Goal: Information Seeking & Learning: Check status

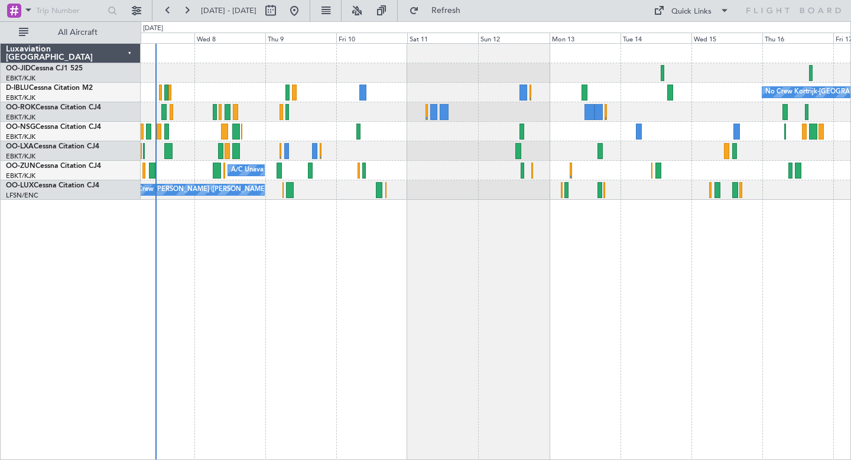
click at [505, 64] on div at bounding box center [496, 72] width 710 height 19
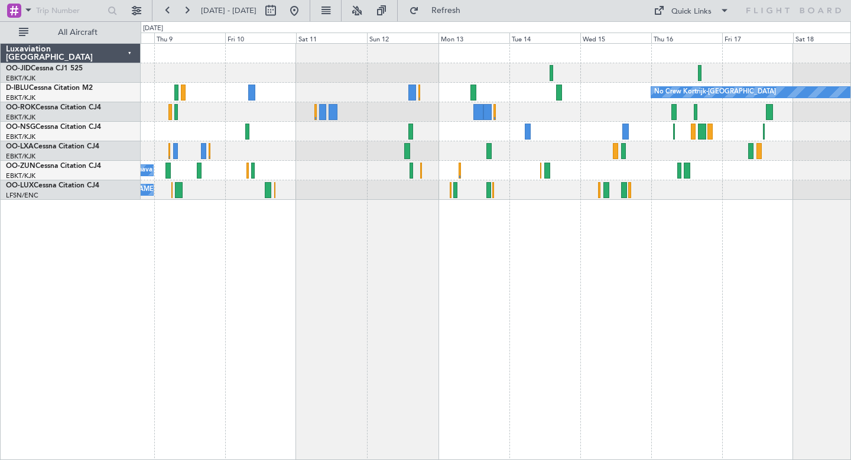
click at [368, 158] on div "Planned Maint Kortrijk-[GEOGRAPHIC_DATA]" at bounding box center [496, 150] width 710 height 19
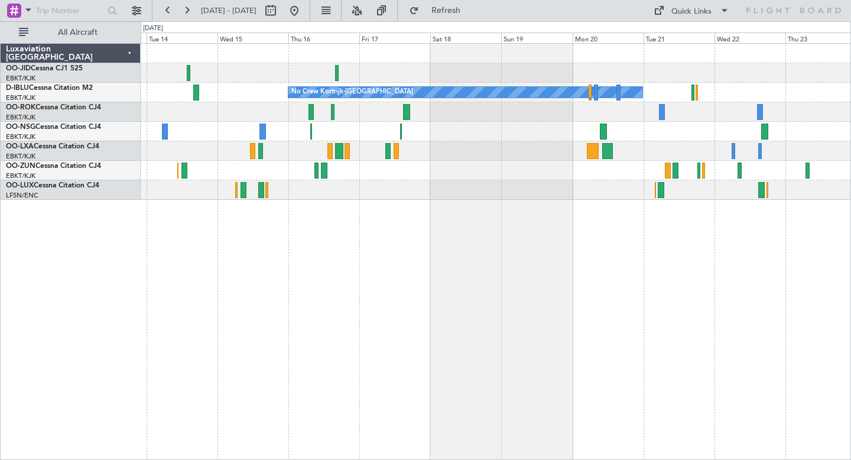
click at [417, 197] on div at bounding box center [496, 189] width 710 height 19
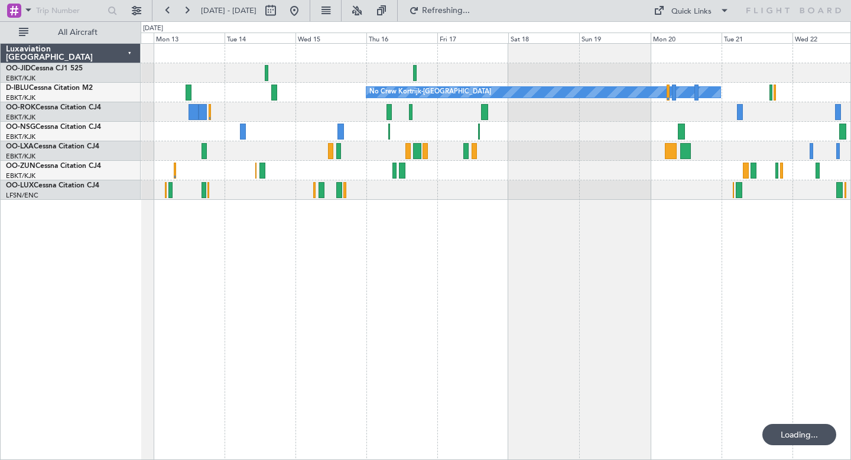
click at [340, 239] on div "No Crew No Crew Kortrijk-[GEOGRAPHIC_DATA] No Crew" at bounding box center [496, 251] width 710 height 417
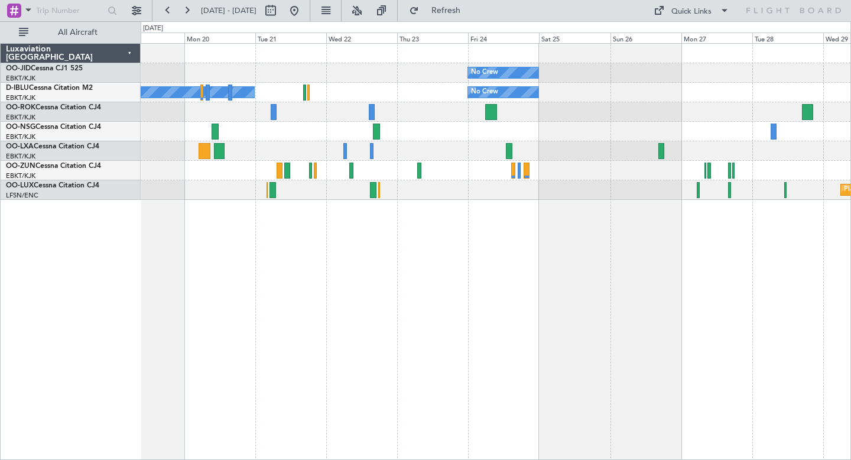
click at [141, 259] on div "No Crew No Crew Kortrijk-[GEOGRAPHIC_DATA] No Crew Planned Maint [GEOGRAPHIC_DA…" at bounding box center [496, 251] width 710 height 417
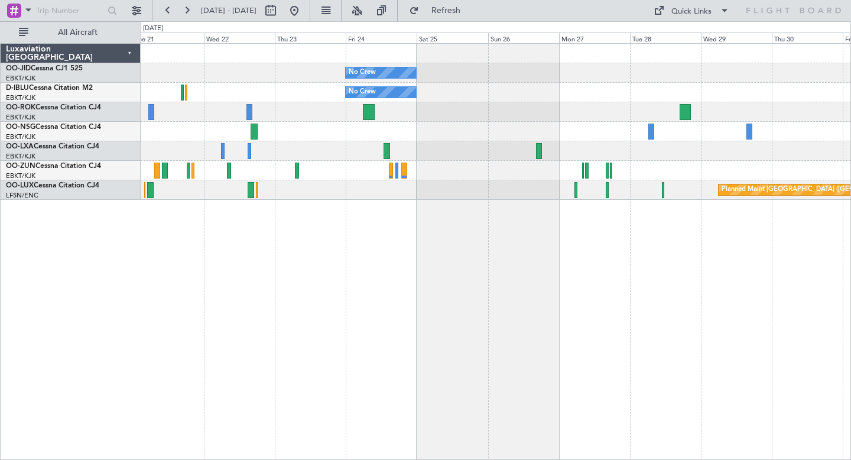
click at [428, 125] on div "No Crew No Crew No Crew Kortrijk-[GEOGRAPHIC_DATA] Planned Maint [GEOGRAPHIC_DA…" at bounding box center [496, 122] width 710 height 156
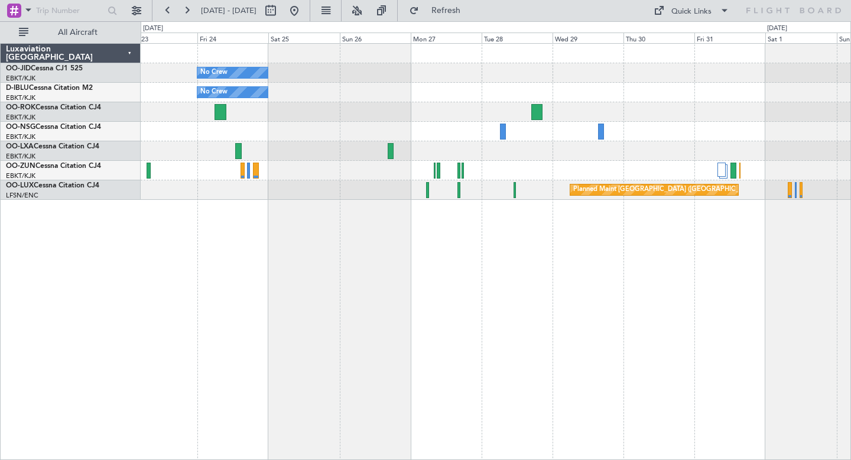
click at [386, 123] on div "No Crew No Crew No Crew Kortrijk-[GEOGRAPHIC_DATA] Planned Maint [GEOGRAPHIC_DA…" at bounding box center [496, 122] width 710 height 156
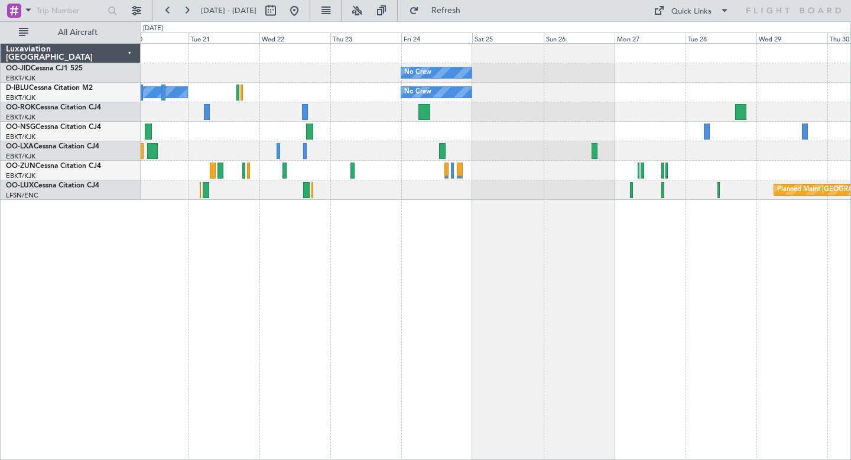
click at [649, 119] on div at bounding box center [496, 111] width 710 height 19
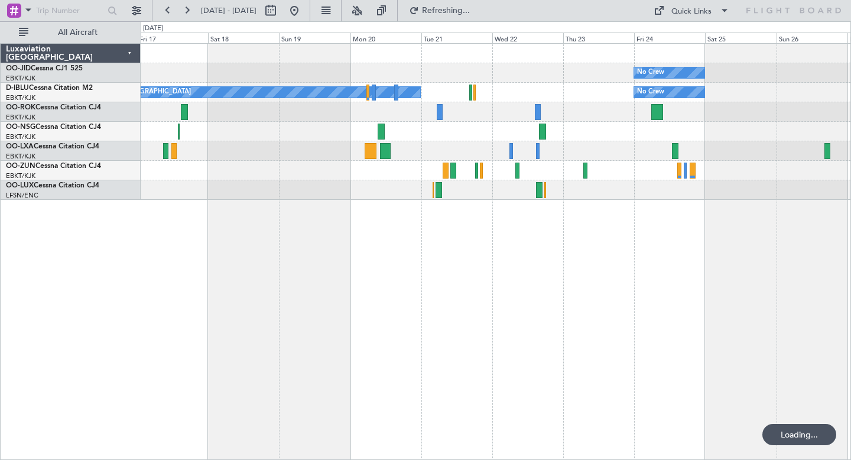
click at [500, 170] on div "No Crew No Crew No Crew Kortrijk-[GEOGRAPHIC_DATA] Planned Maint [GEOGRAPHIC_DA…" at bounding box center [496, 122] width 710 height 156
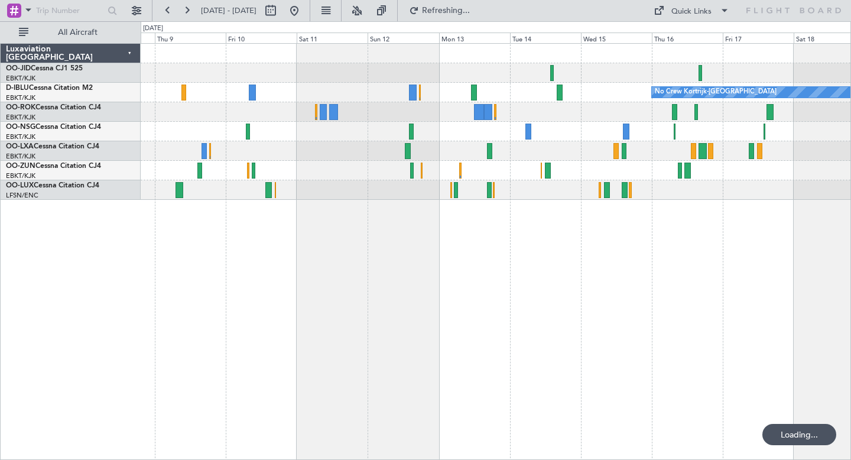
click at [496, 156] on div "No Crew Kortrijk-[GEOGRAPHIC_DATA]" at bounding box center [496, 122] width 710 height 156
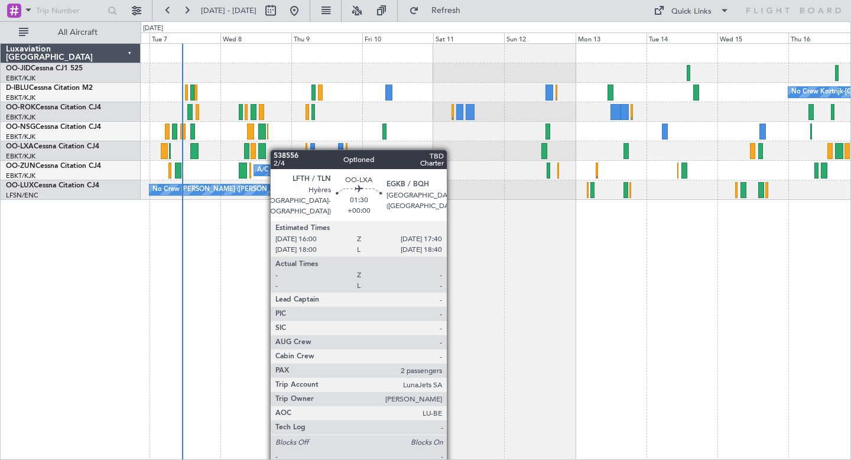
click at [359, 148] on div "Planned Maint Kortrijk-[GEOGRAPHIC_DATA]" at bounding box center [496, 150] width 710 height 19
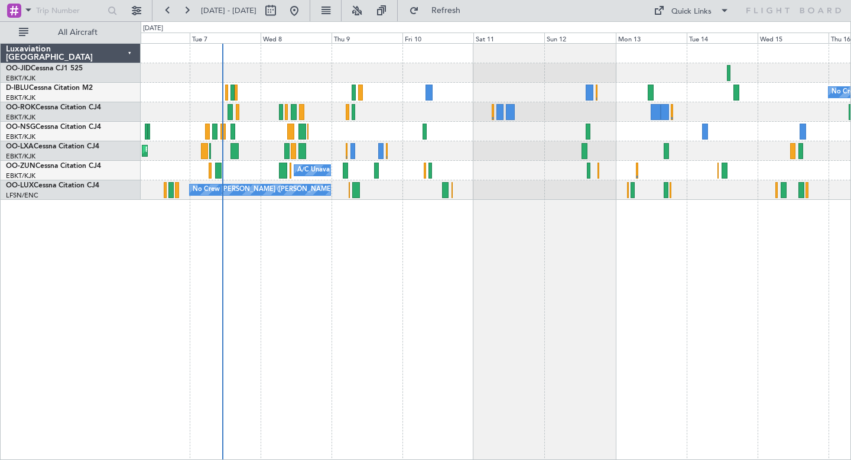
click at [373, 273] on div "No Crew Kortrijk-[GEOGRAPHIC_DATA] Planned Maint [GEOGRAPHIC_DATA]-[GEOGRAPHIC_…" at bounding box center [496, 251] width 710 height 417
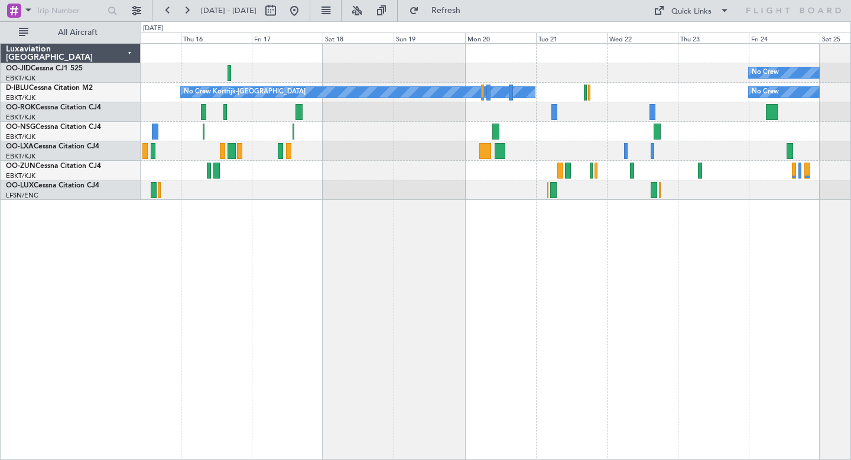
click at [476, 238] on div "No Crew No Crew Kortrijk-[GEOGRAPHIC_DATA] No Crew" at bounding box center [496, 251] width 710 height 417
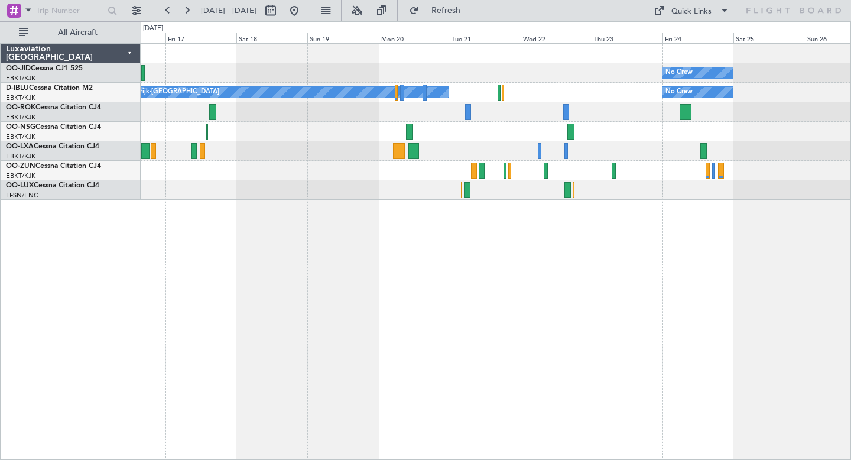
click at [241, 158] on div "No Crew No Crew Kortrijk-[GEOGRAPHIC_DATA] No Crew" at bounding box center [496, 251] width 710 height 417
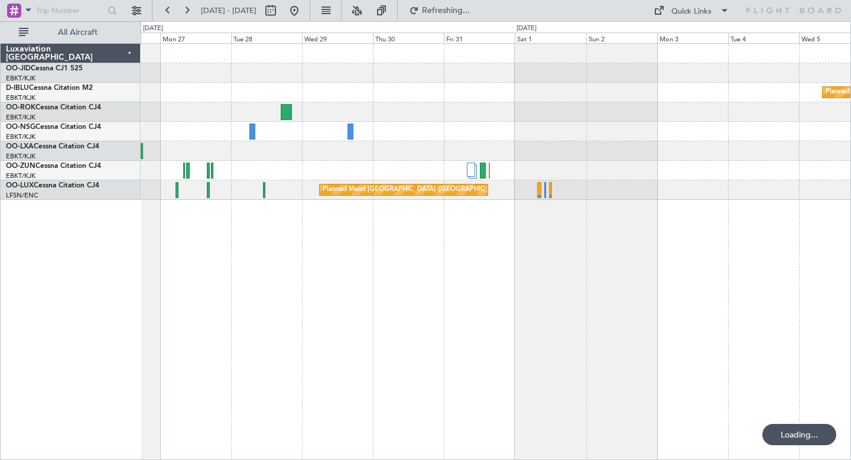
click at [368, 264] on div "No Crew Planned Maint [GEOGRAPHIC_DATA] ([GEOGRAPHIC_DATA]) No Crew Planned Mai…" at bounding box center [496, 251] width 710 height 417
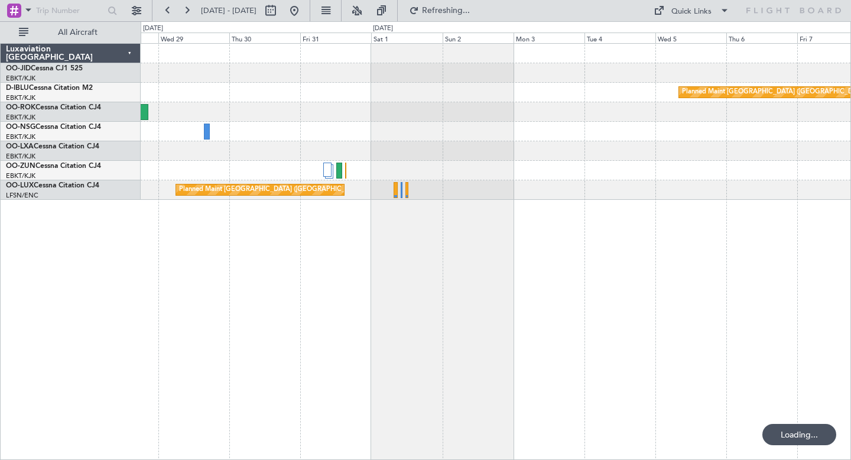
click at [343, 291] on div "Planned Maint [GEOGRAPHIC_DATA] ([GEOGRAPHIC_DATA]) Planned Maint [GEOGRAPHIC_D…" at bounding box center [496, 251] width 710 height 417
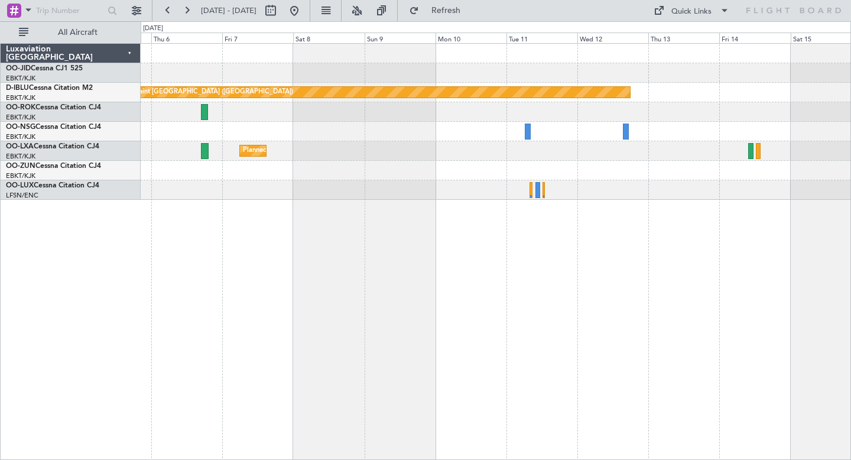
click at [190, 206] on div "Planned Maint [GEOGRAPHIC_DATA] ([GEOGRAPHIC_DATA]) Planned Maint [GEOGRAPHIC_D…" at bounding box center [496, 251] width 710 height 417
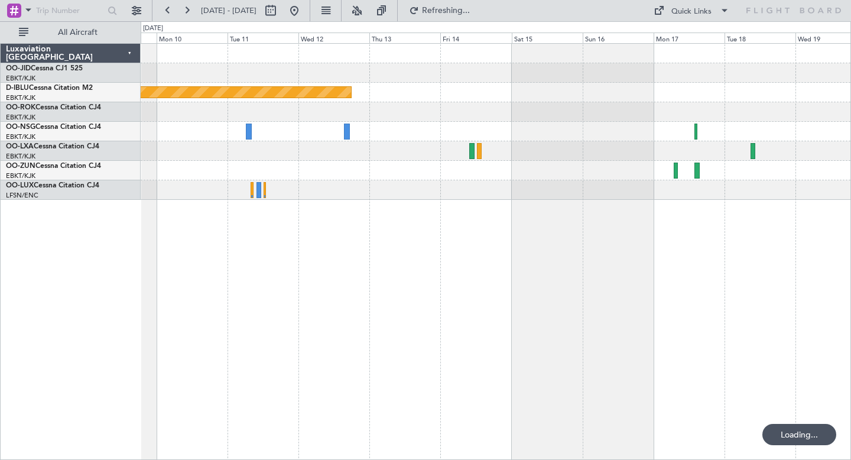
click at [473, 251] on div "Planned Maint [GEOGRAPHIC_DATA] ([GEOGRAPHIC_DATA]) Planned Maint [GEOGRAPHIC_D…" at bounding box center [496, 251] width 710 height 417
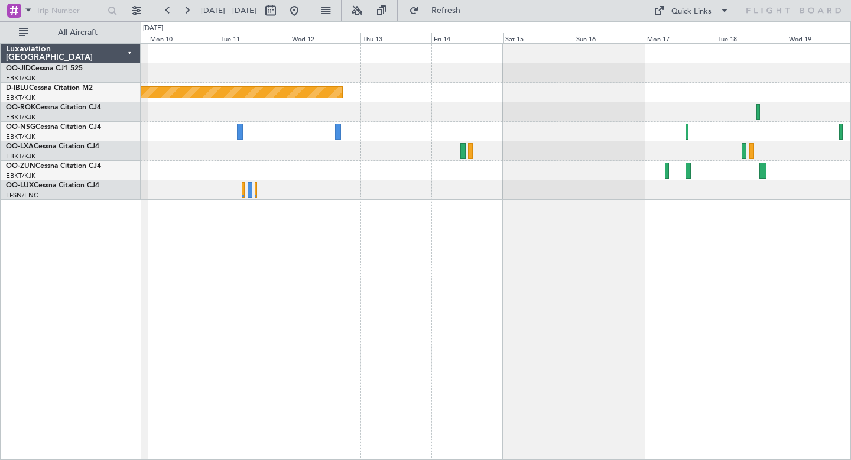
click at [355, 67] on div "Planned Maint [GEOGRAPHIC_DATA] ([GEOGRAPHIC_DATA]) Planned Maint [GEOGRAPHIC_D…" at bounding box center [496, 122] width 710 height 156
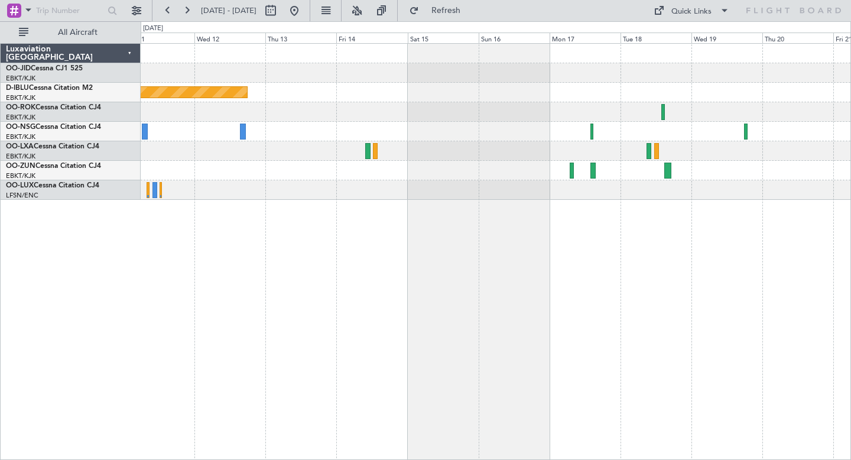
click at [697, 67] on div at bounding box center [496, 72] width 710 height 19
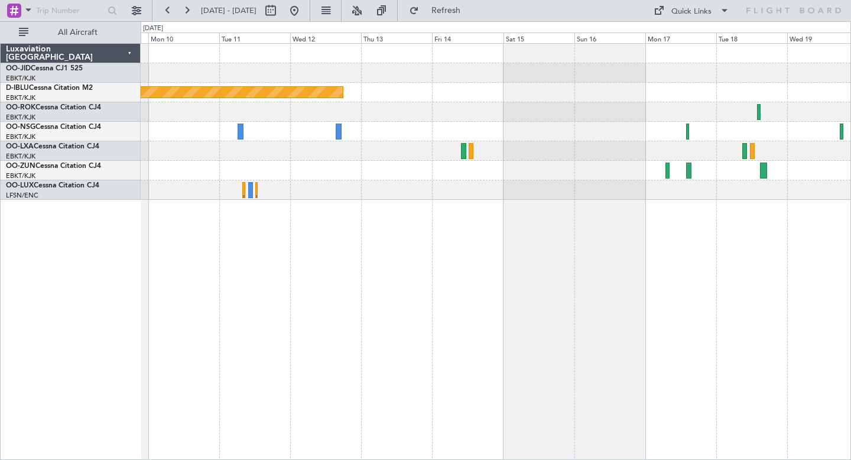
click at [711, 203] on div "Planned Maint [GEOGRAPHIC_DATA] ([GEOGRAPHIC_DATA]) Planned Maint [GEOGRAPHIC_D…" at bounding box center [496, 251] width 710 height 417
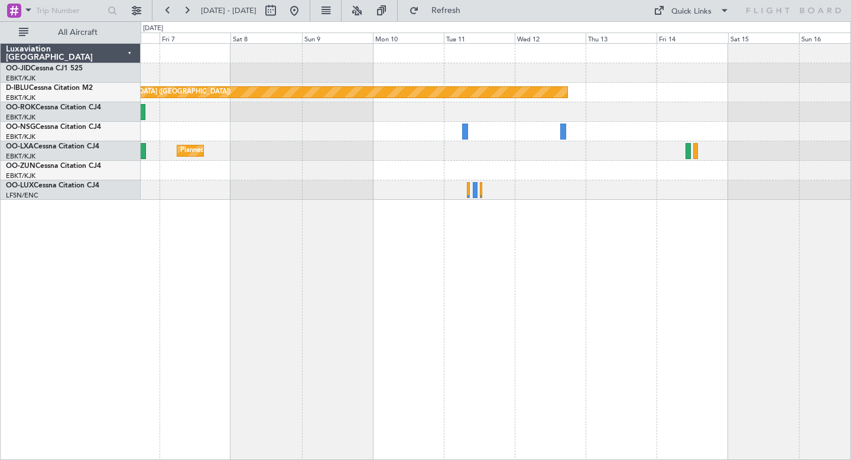
click at [644, 307] on div "Planned Maint [GEOGRAPHIC_DATA] ([GEOGRAPHIC_DATA]) Planned Maint [GEOGRAPHIC_D…" at bounding box center [496, 251] width 710 height 417
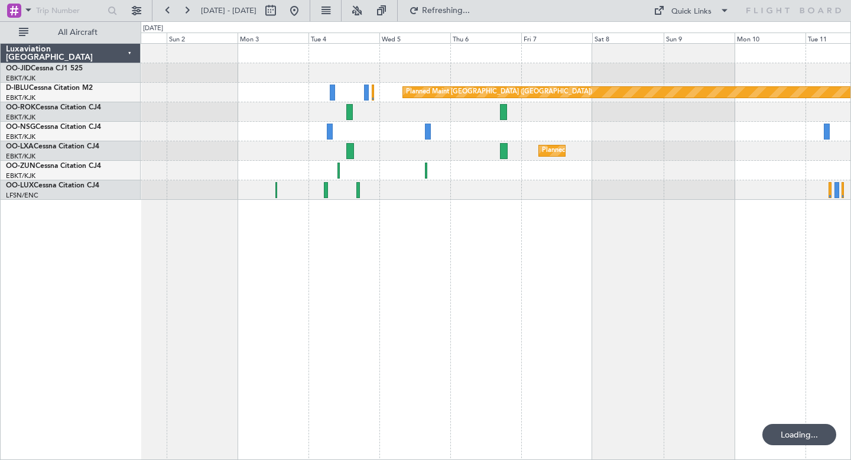
click at [508, 303] on div "Planned Maint [GEOGRAPHIC_DATA] ([GEOGRAPHIC_DATA]) Planned Maint [GEOGRAPHIC_D…" at bounding box center [496, 251] width 710 height 417
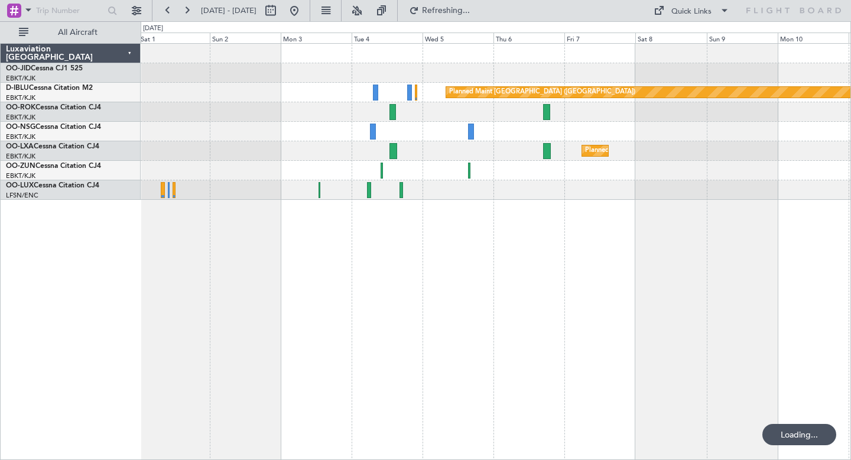
click at [597, 277] on div "Planned Maint [GEOGRAPHIC_DATA] ([GEOGRAPHIC_DATA]) Planned Maint [GEOGRAPHIC_D…" at bounding box center [496, 251] width 710 height 417
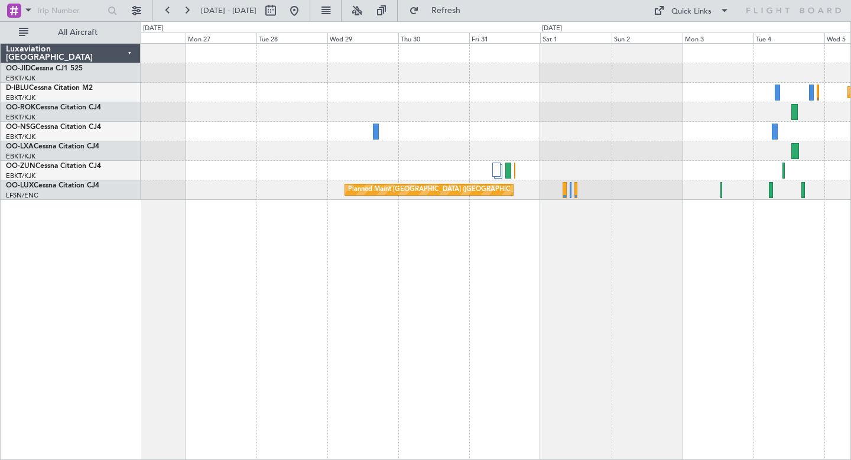
click at [521, 273] on div "No Crew Planned Maint [GEOGRAPHIC_DATA] ([GEOGRAPHIC_DATA]) No Crew Planned Mai…" at bounding box center [496, 251] width 710 height 417
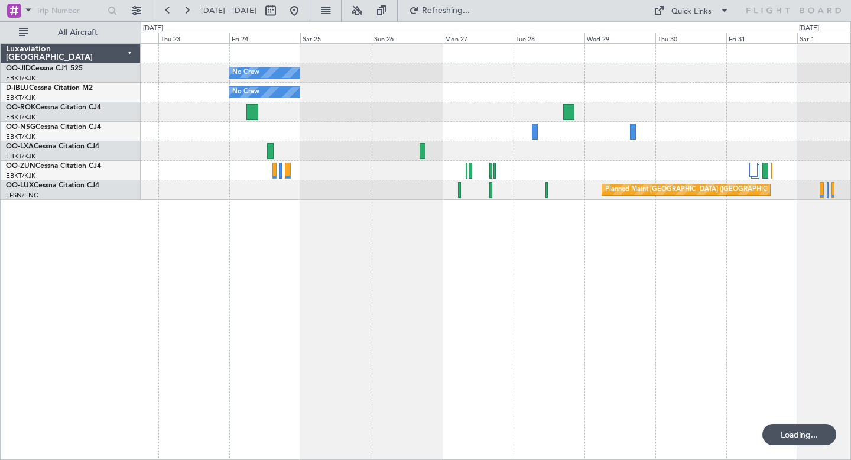
click at [532, 276] on div "No Crew No Crew No Crew Kortrijk-[GEOGRAPHIC_DATA] Planned Maint [GEOGRAPHIC_DA…" at bounding box center [496, 251] width 710 height 417
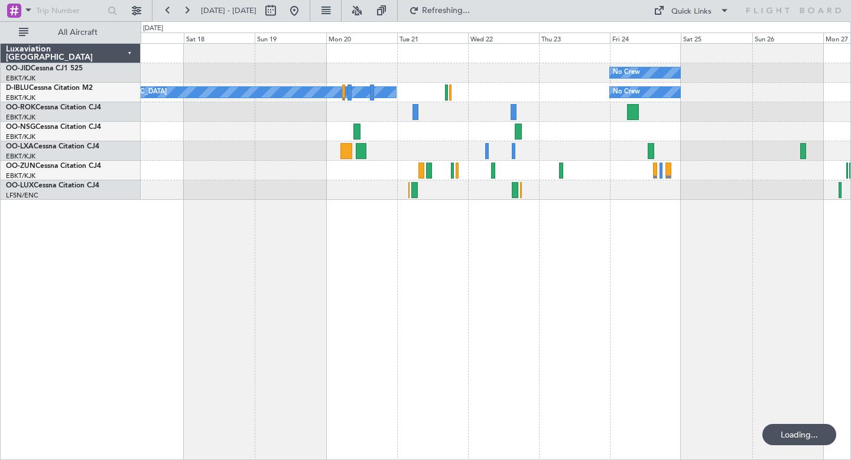
click at [782, 283] on div "No Crew No Crew Kortrijk-[GEOGRAPHIC_DATA] No Crew Planned Maint [GEOGRAPHIC_DA…" at bounding box center [496, 251] width 710 height 417
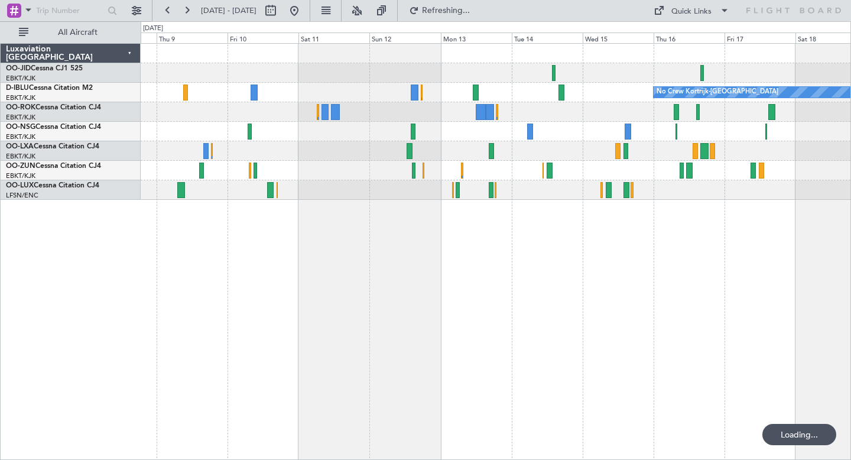
click at [850, 294] on div "No Crew Kortrijk-[GEOGRAPHIC_DATA] Luxaviation [GEOGRAPHIC_DATA] OO-JID Cessna …" at bounding box center [425, 240] width 851 height 438
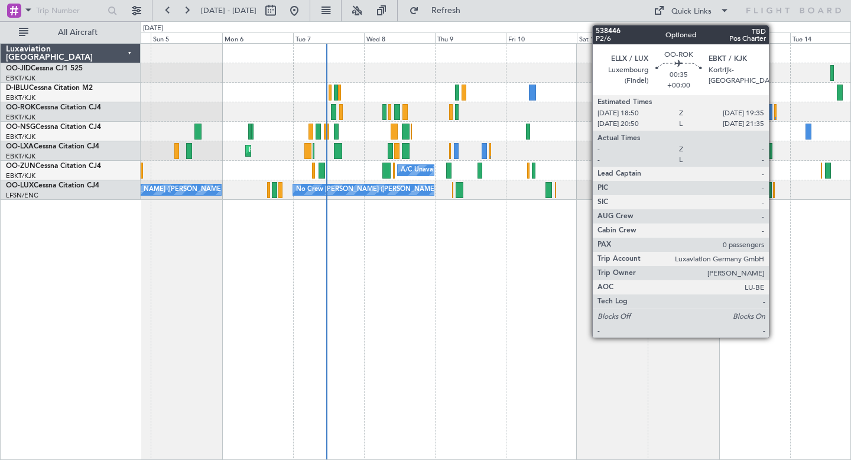
click at [772, 112] on div "AOG Maint Kortrijk-[GEOGRAPHIC_DATA]" at bounding box center [496, 111] width 710 height 19
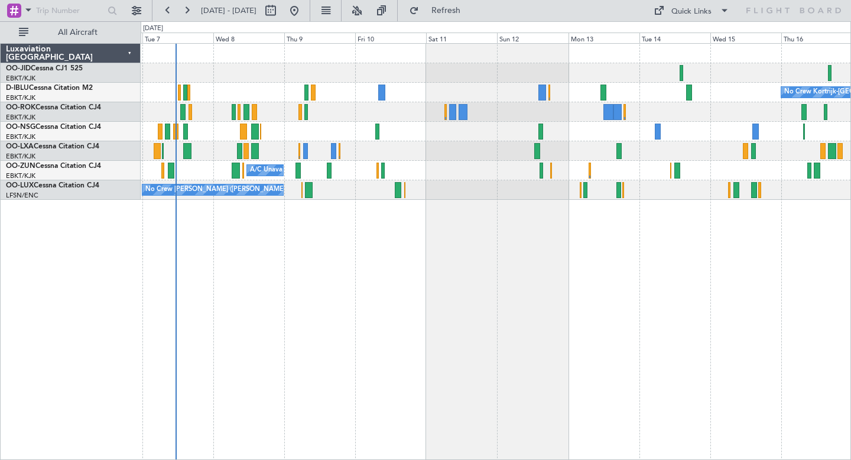
click at [595, 89] on div "No Crew Kortrijk-[GEOGRAPHIC_DATA] Planned Maint [GEOGRAPHIC_DATA]-[GEOGRAPHIC_…" at bounding box center [496, 122] width 710 height 156
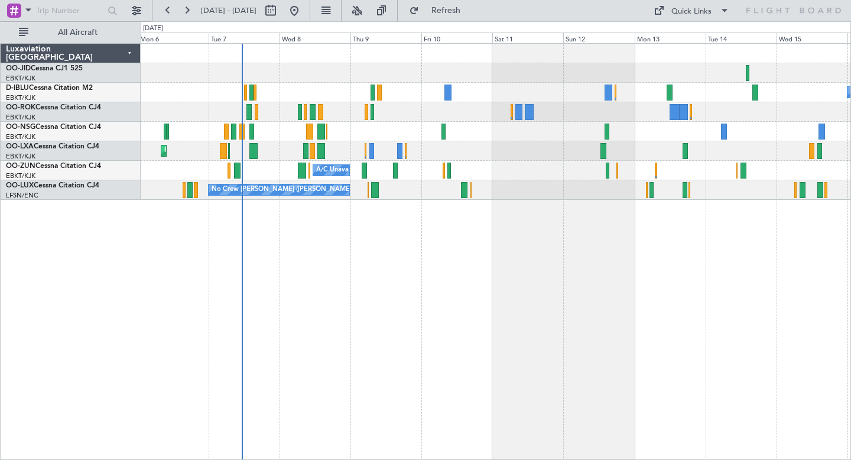
click at [356, 270] on div "No Crew Kortrijk-[GEOGRAPHIC_DATA] Planned Maint [GEOGRAPHIC_DATA]-[GEOGRAPHIC_…" at bounding box center [496, 251] width 710 height 417
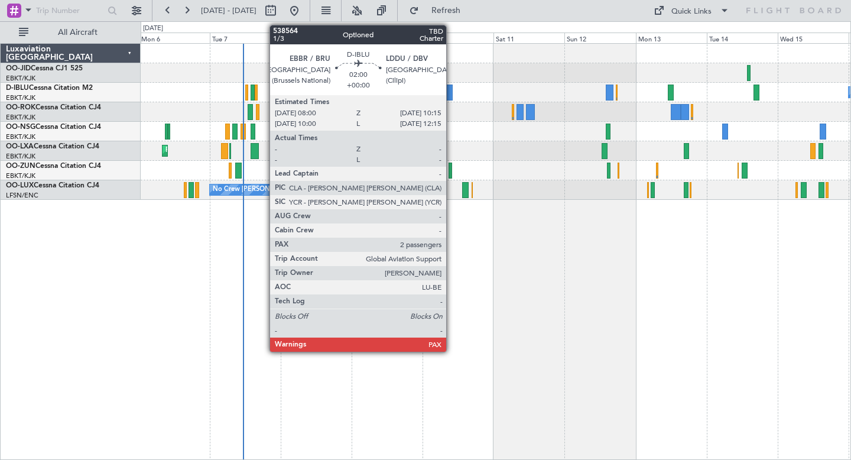
click at [451, 96] on div at bounding box center [448, 92] width 7 height 16
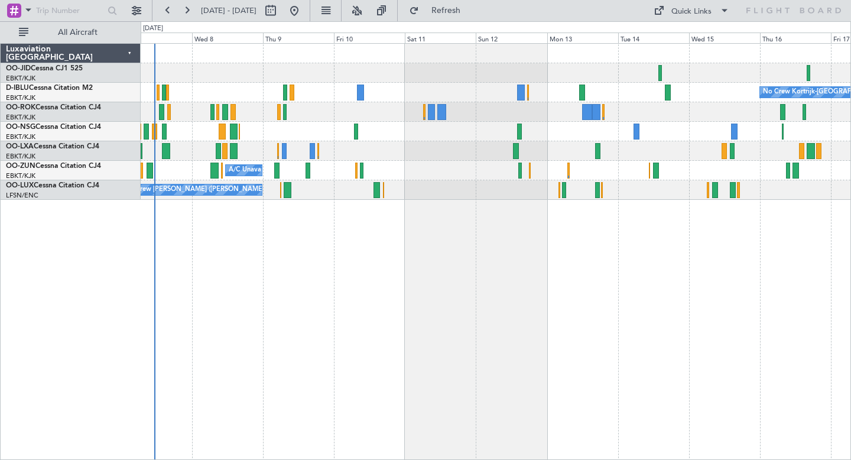
click at [418, 165] on div "A/C Unavailable [GEOGRAPHIC_DATA]-[GEOGRAPHIC_DATA]" at bounding box center [496, 170] width 710 height 19
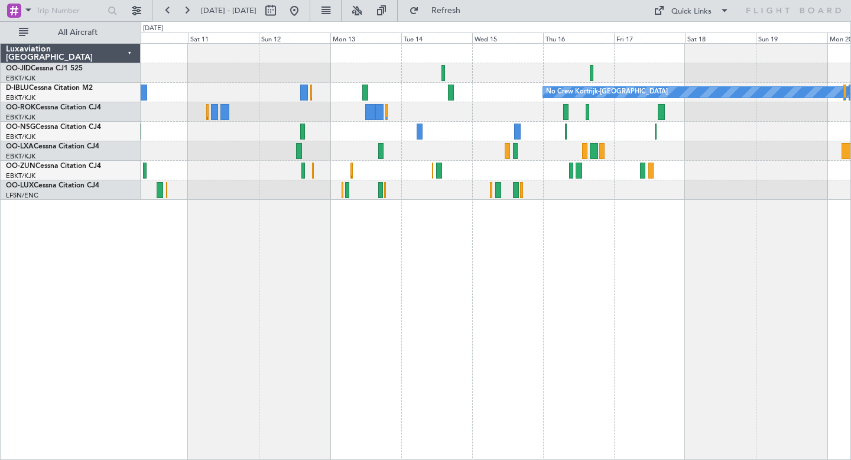
click at [530, 126] on div "No Crew Kortrijk-[GEOGRAPHIC_DATA] A/C Unavailable [GEOGRAPHIC_DATA]-[GEOGRAPHI…" at bounding box center [496, 122] width 710 height 156
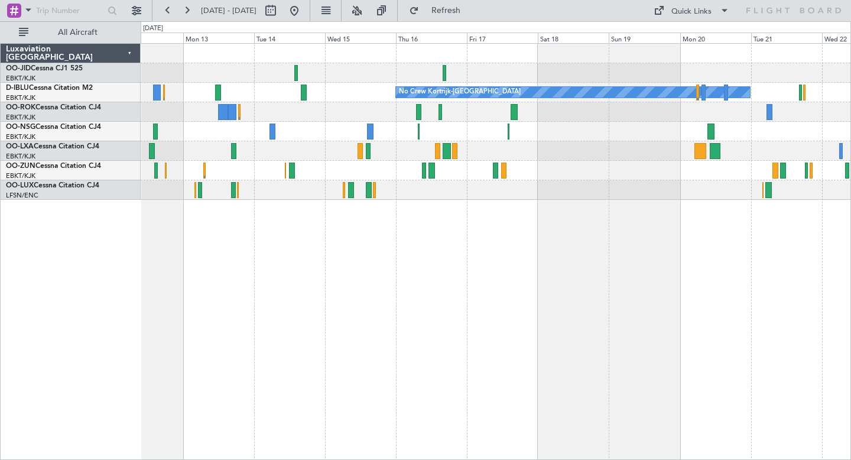
click at [539, 237] on div "No Crew No Crew Kortrijk-[GEOGRAPHIC_DATA] No Crew" at bounding box center [496, 251] width 710 height 417
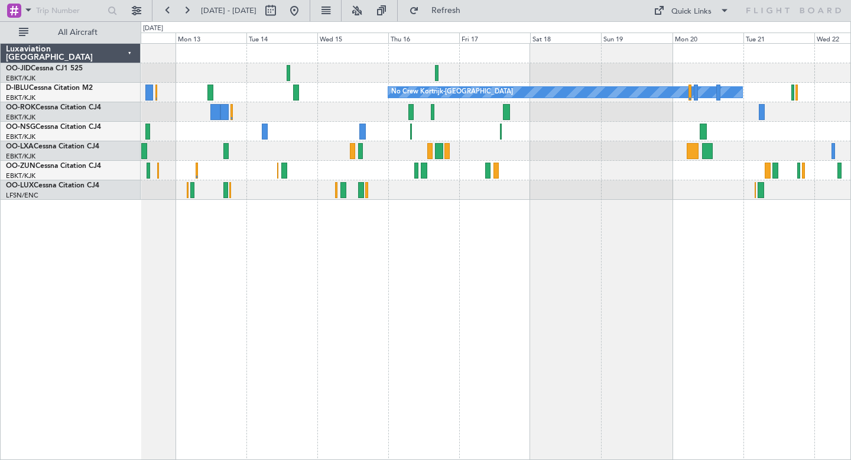
click at [576, 228] on div "No Crew No Crew Kortrijk-[GEOGRAPHIC_DATA] No Crew" at bounding box center [496, 251] width 710 height 417
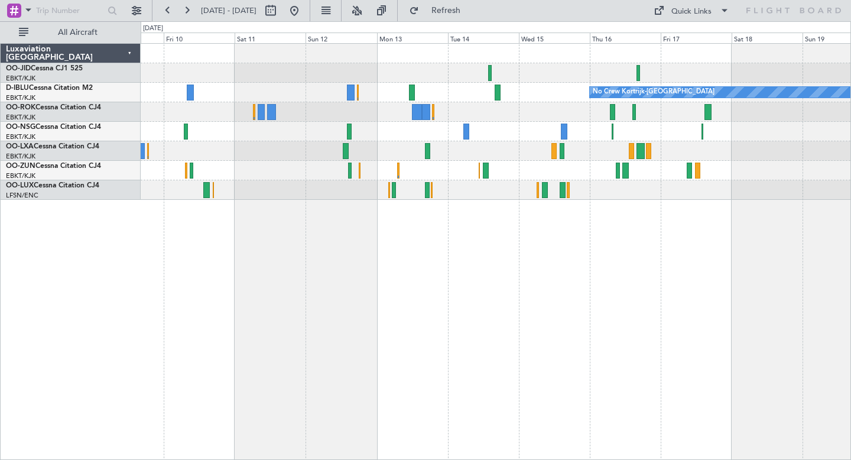
click at [567, 228] on div "No Crew Kortrijk-[GEOGRAPHIC_DATA] A/C Unavailable [GEOGRAPHIC_DATA]-[GEOGRAPHI…" at bounding box center [496, 251] width 710 height 417
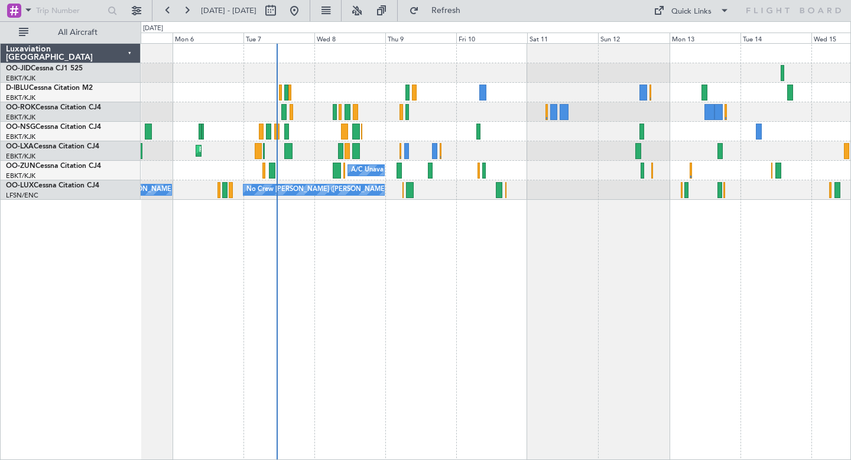
click at [441, 200] on div "No Crew Kortrijk-[GEOGRAPHIC_DATA] Planned Maint [GEOGRAPHIC_DATA]-[GEOGRAPHIC_…" at bounding box center [496, 251] width 710 height 417
click at [379, 206] on div "No Crew Kortrijk-[GEOGRAPHIC_DATA] Planned Maint [GEOGRAPHIC_DATA]-[GEOGRAPHIC_…" at bounding box center [496, 251] width 710 height 417
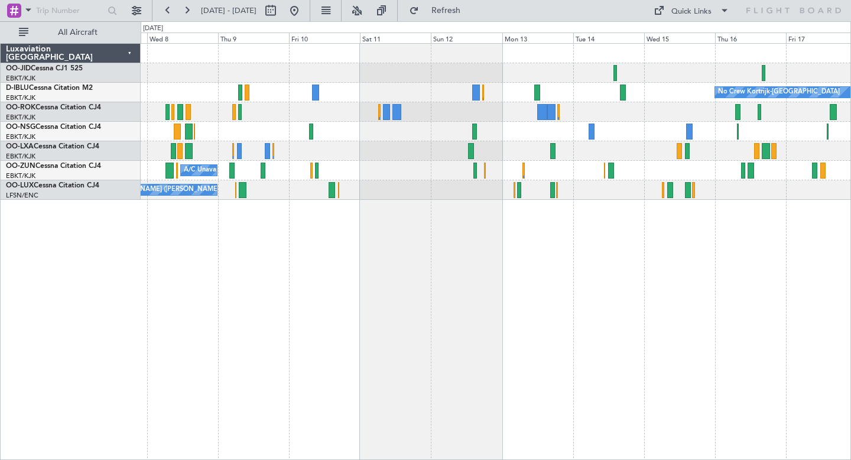
click at [402, 239] on div "No Crew Kortrijk-[GEOGRAPHIC_DATA] Planned Maint [GEOGRAPHIC_DATA]-[GEOGRAPHIC_…" at bounding box center [496, 251] width 710 height 417
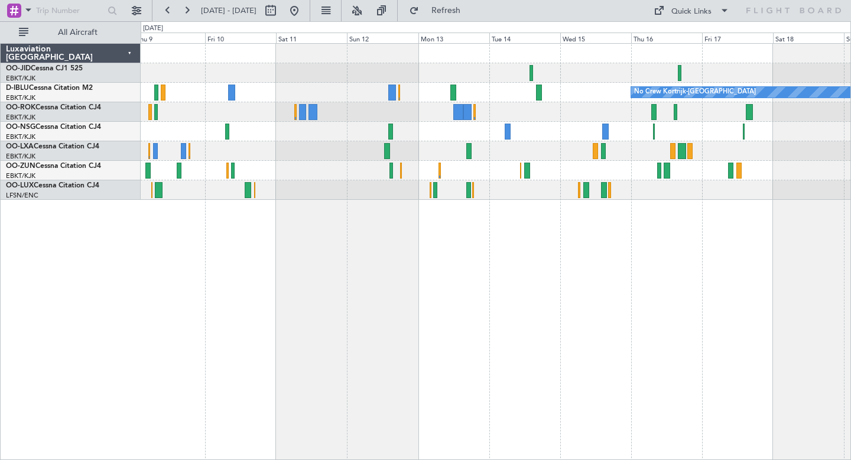
click at [545, 263] on div "No Crew Kortrijk-[GEOGRAPHIC_DATA] A/C Unavailable [GEOGRAPHIC_DATA]-[GEOGRAPHI…" at bounding box center [496, 251] width 710 height 417
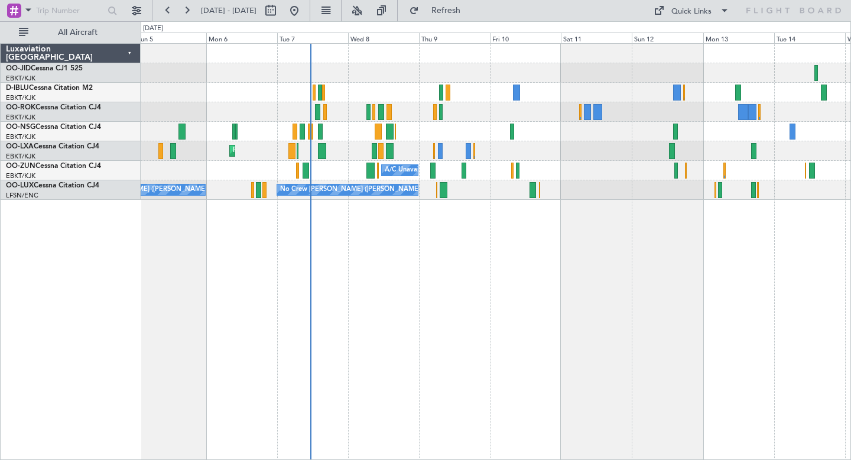
click at [515, 234] on div "No Crew Kortrijk-[GEOGRAPHIC_DATA] Planned Maint [GEOGRAPHIC_DATA]-[GEOGRAPHIC_…" at bounding box center [496, 251] width 710 height 417
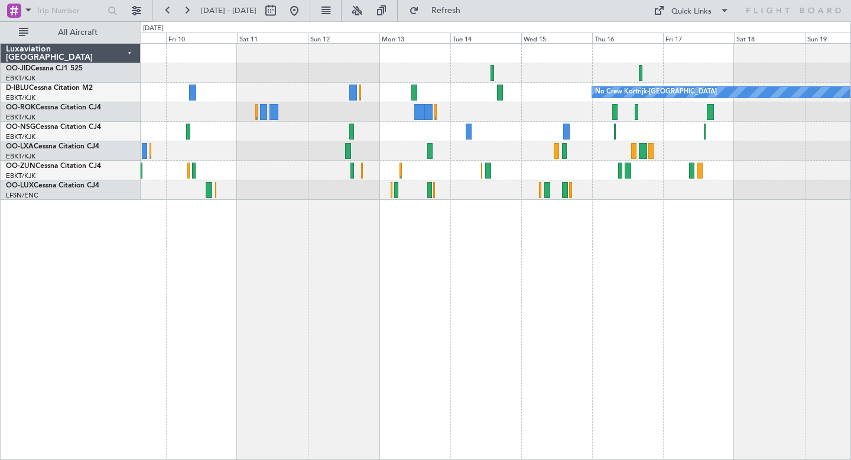
click at [541, 123] on div "No Crew Kortrijk-[GEOGRAPHIC_DATA] A/C Unavailable [GEOGRAPHIC_DATA]-[GEOGRAPHI…" at bounding box center [496, 122] width 710 height 156
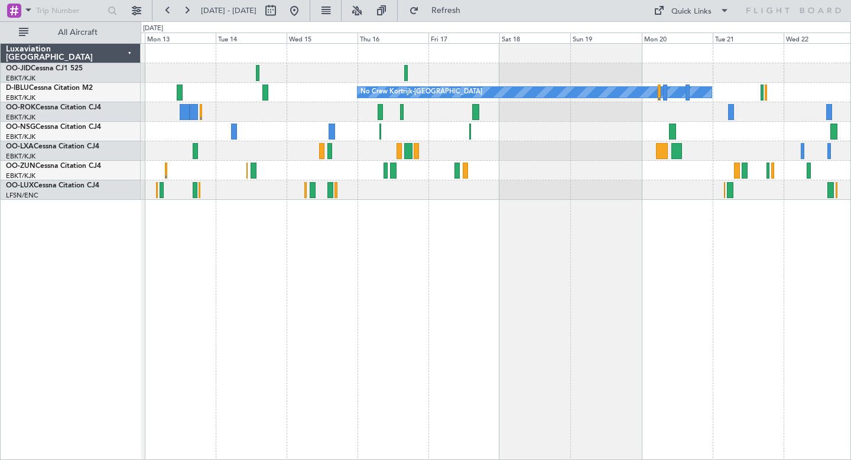
click at [528, 323] on div "No Crew No Crew Kortrijk-[GEOGRAPHIC_DATA] No Crew" at bounding box center [496, 251] width 710 height 417
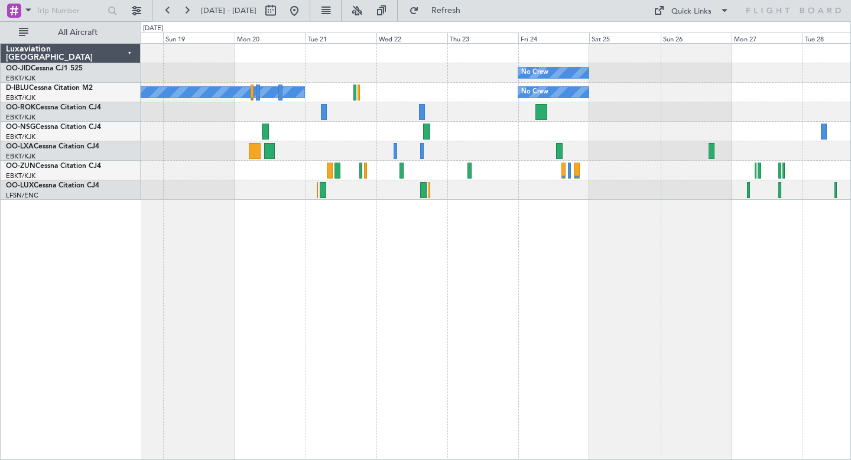
click at [333, 294] on div "No Crew No Crew Kortrijk-[GEOGRAPHIC_DATA] No Crew Planned Maint [GEOGRAPHIC_DA…" at bounding box center [496, 251] width 710 height 417
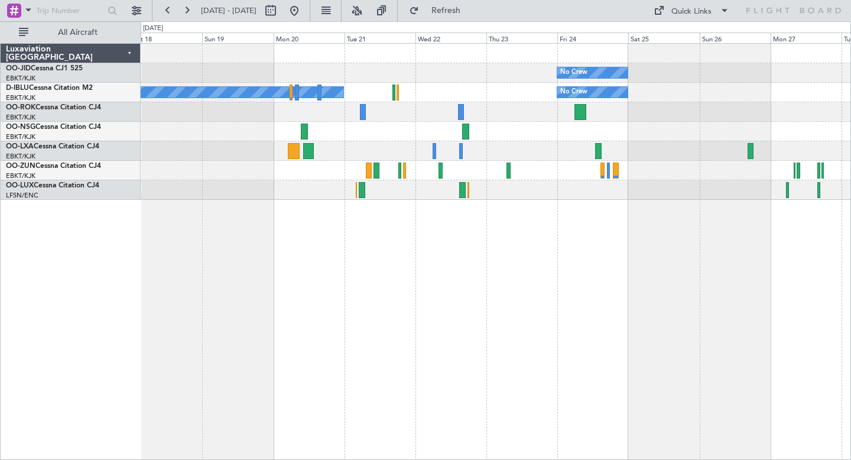
click at [701, 304] on div "No Crew No Crew Kortrijk-[GEOGRAPHIC_DATA] No Crew Planned Maint [GEOGRAPHIC_DA…" at bounding box center [496, 251] width 710 height 417
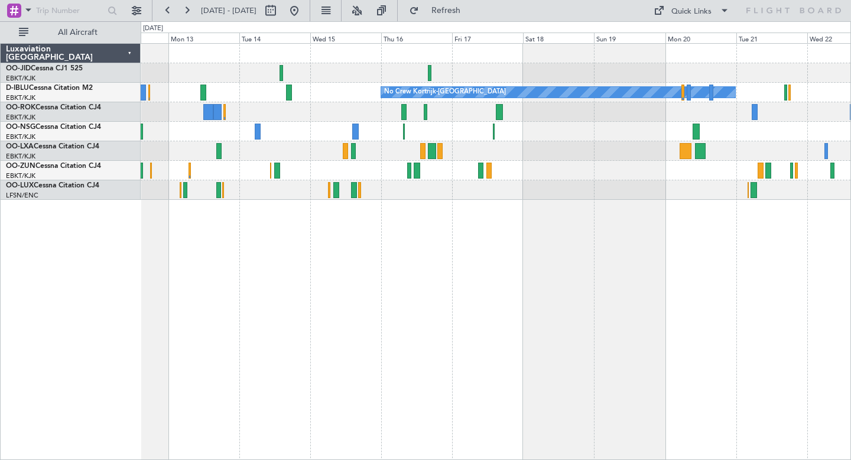
click at [636, 330] on div "No Crew No Crew Kortrijk-[GEOGRAPHIC_DATA] No Crew" at bounding box center [496, 251] width 710 height 417
